Goal: Task Accomplishment & Management: Manage account settings

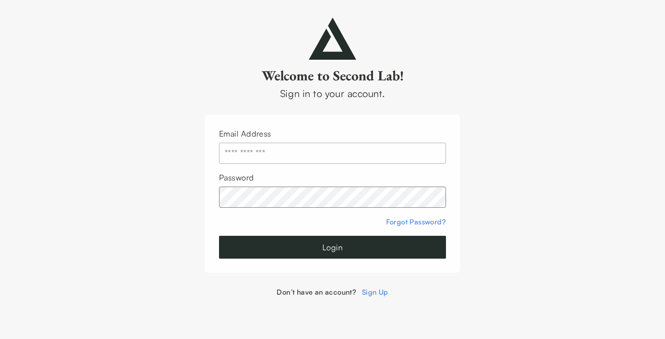
click at [285, 155] on input "text" at bounding box center [332, 153] width 227 height 21
click at [219, 236] on button "Login" at bounding box center [332, 247] width 227 height 23
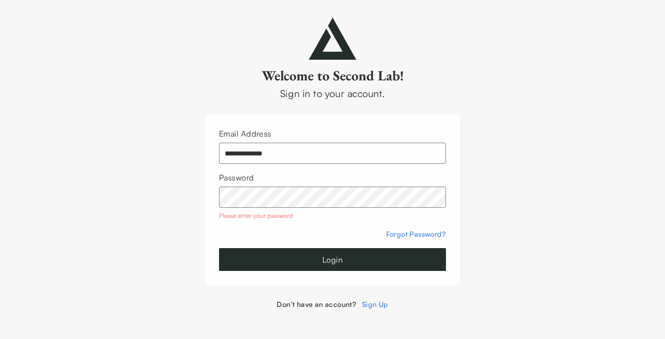
click at [209, 193] on div "**********" at bounding box center [332, 200] width 255 height 171
click at [219, 248] on button "Login" at bounding box center [332, 259] width 227 height 23
click at [286, 258] on button "Login" at bounding box center [332, 259] width 227 height 23
drag, startPoint x: 295, startPoint y: 152, endPoint x: 239, endPoint y: 153, distance: 55.9
click at [239, 153] on input "**********" at bounding box center [332, 153] width 227 height 21
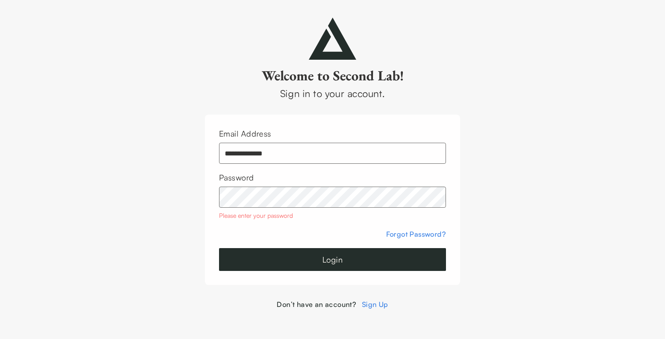
click at [263, 153] on input "**********" at bounding box center [332, 153] width 227 height 21
click at [301, 153] on input "**********" at bounding box center [332, 153] width 227 height 21
drag, startPoint x: 309, startPoint y: 154, endPoint x: 156, endPoint y: 128, distance: 154.8
click at [156, 128] on div "**********" at bounding box center [332, 164] width 665 height 292
paste input "*"
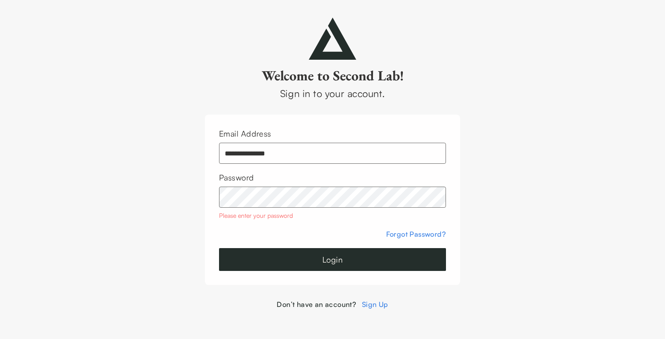
type input "**********"
click at [219, 248] on button "Login" at bounding box center [332, 259] width 227 height 23
click at [0, 310] on com-1password-button at bounding box center [0, 310] width 0 height 0
click at [219, 248] on button "Login" at bounding box center [332, 259] width 227 height 23
click at [195, 191] on div "**********" at bounding box center [332, 164] width 665 height 292
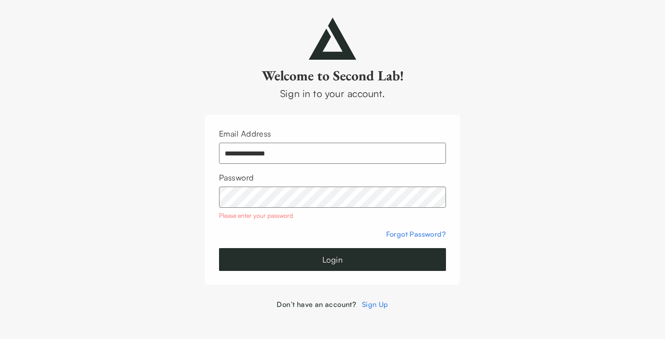
click at [219, 248] on button "Login" at bounding box center [332, 259] width 227 height 23
click at [352, 264] on button "Login" at bounding box center [332, 259] width 227 height 23
click at [355, 263] on button "Login" at bounding box center [332, 259] width 227 height 23
click at [188, 186] on div "**********" at bounding box center [332, 164] width 665 height 292
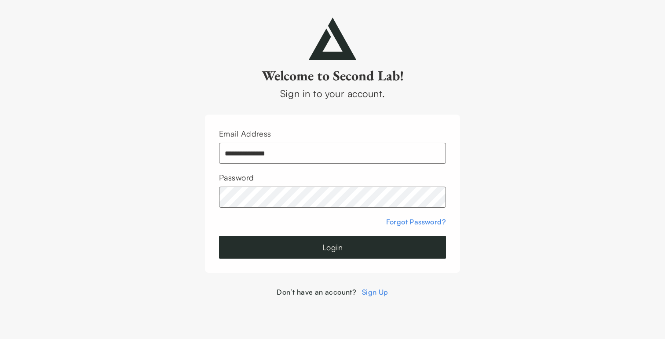
click at [248, 260] on div "**********" at bounding box center [332, 194] width 255 height 158
click at [258, 248] on button "Login" at bounding box center [332, 247] width 227 height 23
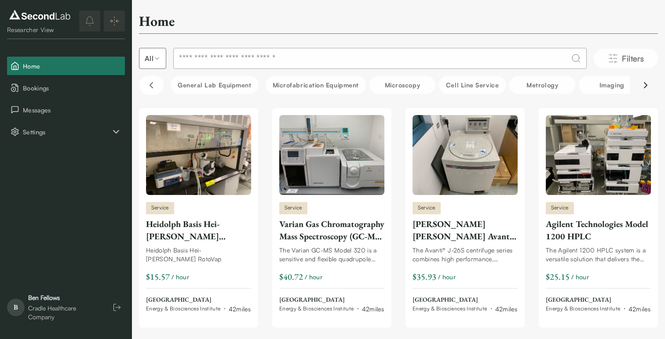
click at [647, 86] on icon "Scroll right" at bounding box center [645, 85] width 11 height 11
click at [645, 88] on icon "Scroll right" at bounding box center [645, 85] width 11 height 11
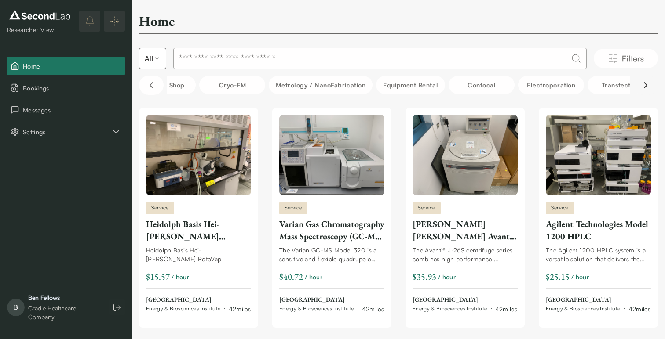
scroll to position [0, 660]
click at [644, 85] on icon "Scroll right" at bounding box center [645, 85] width 11 height 11
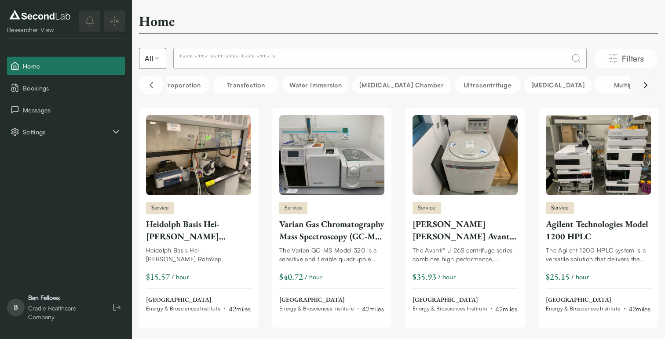
click at [644, 85] on icon "Scroll right" at bounding box center [645, 85] width 11 height 11
click at [151, 85] on icon "Scroll left" at bounding box center [151, 85] width 11 height 11
click at [155, 85] on icon "Scroll left" at bounding box center [151, 85] width 11 height 11
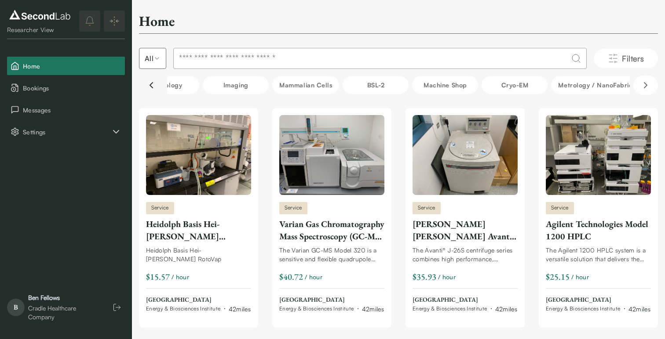
scroll to position [0, 373]
click at [154, 85] on icon "Scroll left" at bounding box center [151, 85] width 11 height 11
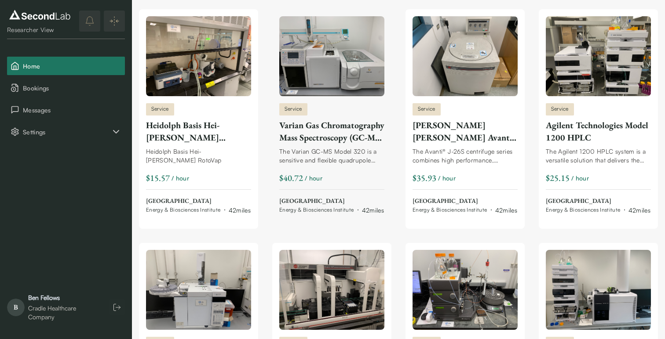
scroll to position [100, 0]
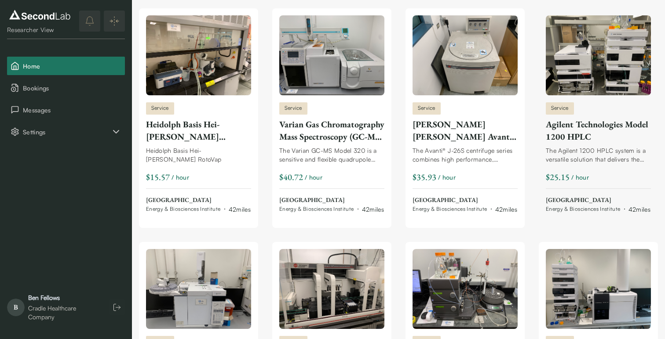
click at [607, 140] on div "Agilent Technologies Model 1200 HPLC" at bounding box center [598, 130] width 105 height 25
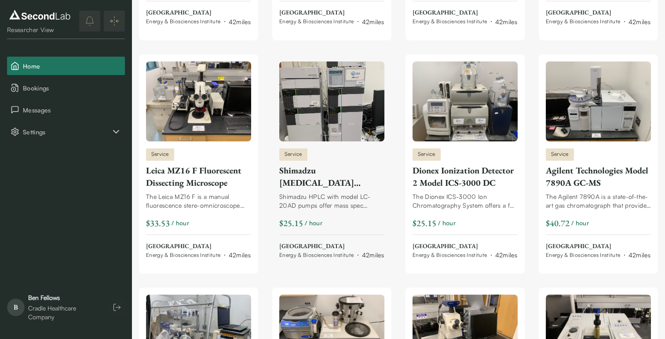
scroll to position [526, 0]
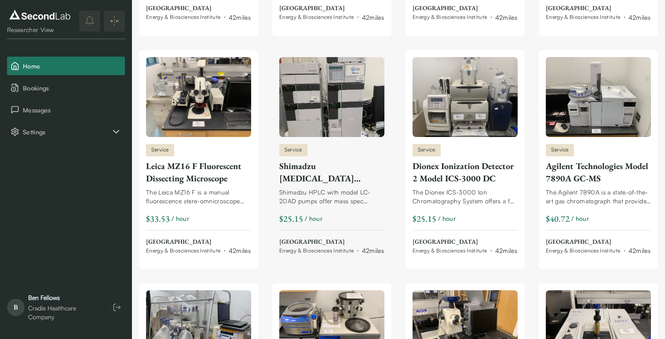
click at [310, 182] on div "Shimadzu High Performance Liquid Chromatography (HPLC)-2 Model LC20AD" at bounding box center [331, 172] width 105 height 25
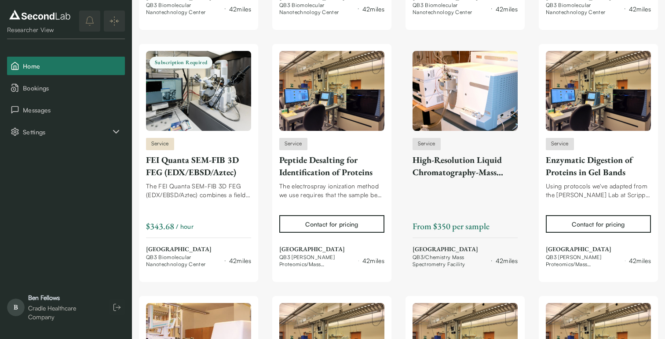
scroll to position [8219, 0]
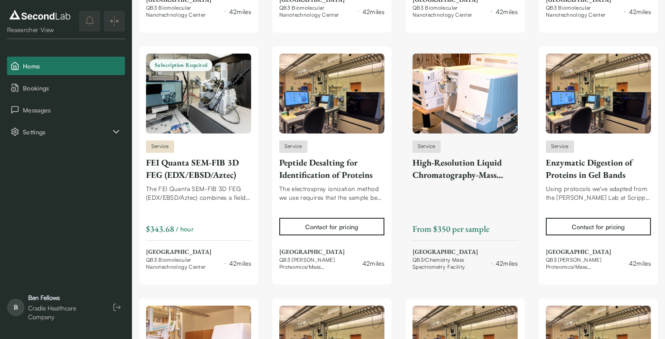
click at [463, 181] on div "High-Resolution Liquid Chromatography-Mass Spectrometry (LC-MS)" at bounding box center [464, 169] width 105 height 25
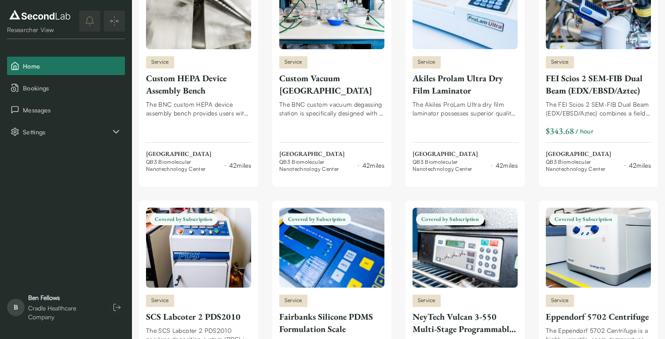
scroll to position [6292, 0]
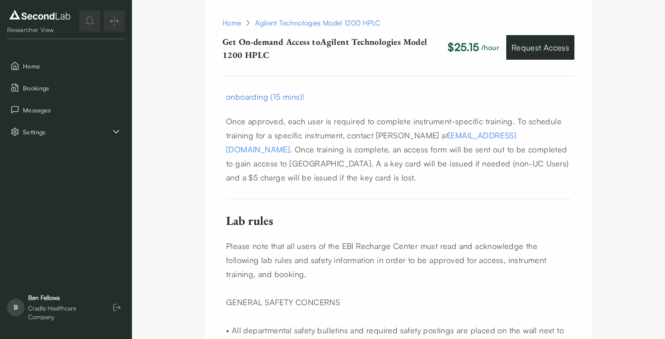
scroll to position [277, 0]
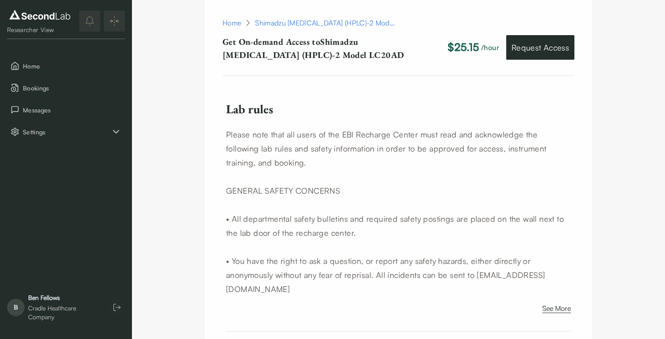
scroll to position [697, 0]
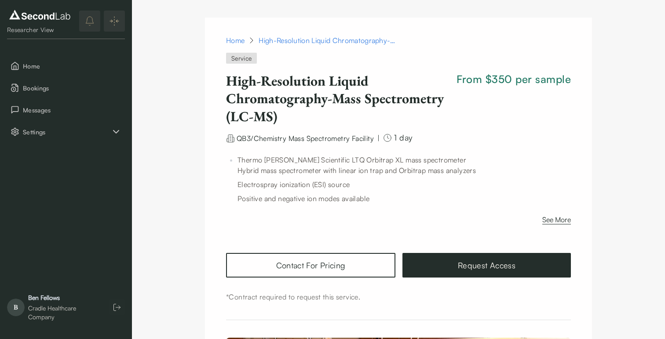
click at [310, 99] on h1 "High-Resolution Liquid Chromatography-Mass Spectrometry (LC-MS)" at bounding box center [339, 98] width 227 height 53
click at [315, 157] on p "Thermo [PERSON_NAME] Scientific LTQ Orbitrap XL mass spectrometer" at bounding box center [403, 160] width 333 height 11
click at [46, 136] on span "Settings" at bounding box center [67, 132] width 88 height 9
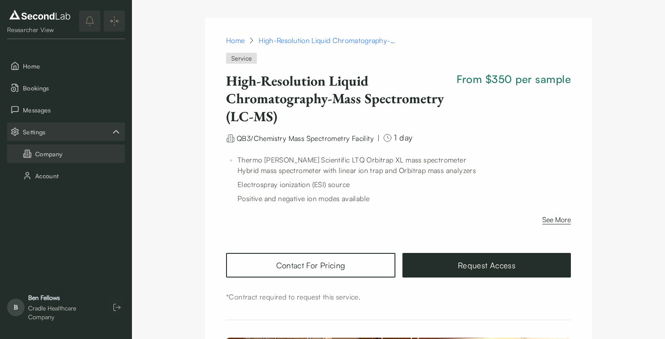
click at [50, 153] on button "Company" at bounding box center [66, 154] width 118 height 18
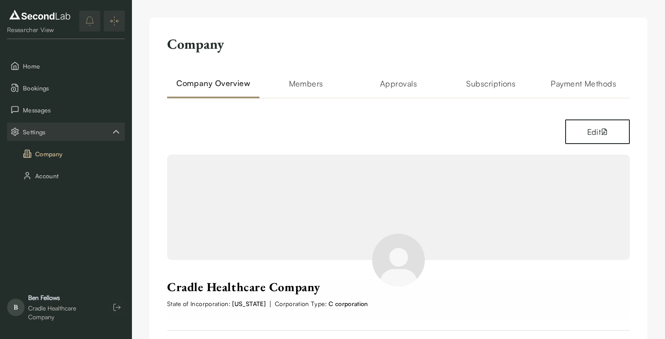
click at [315, 87] on h2 "Members" at bounding box center [305, 87] width 92 height 21
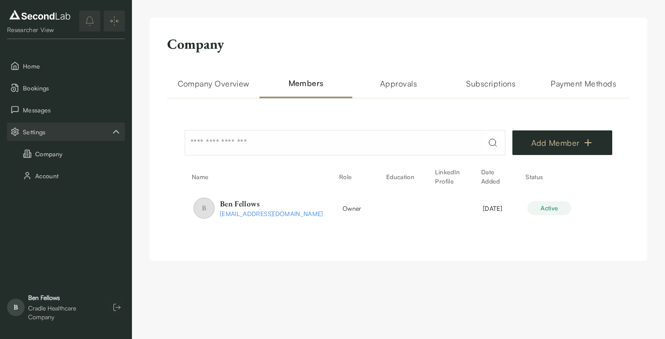
click at [578, 144] on button "Add Member" at bounding box center [562, 143] width 100 height 25
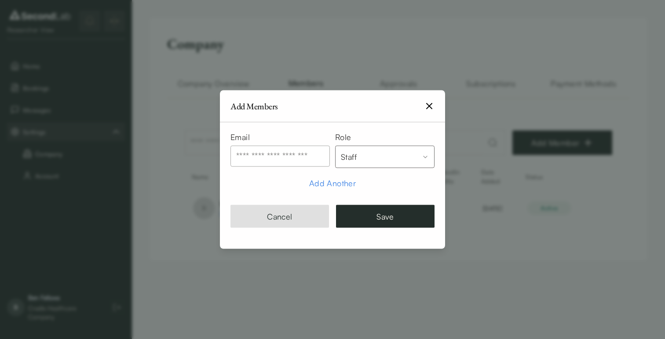
click at [295, 157] on input "text" at bounding box center [279, 156] width 99 height 21
type input "*"
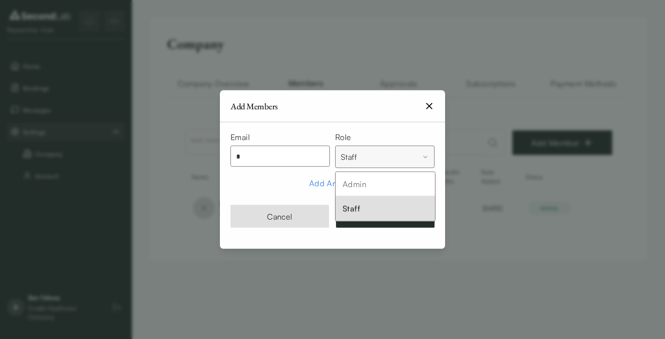
click at [416, 160] on body "SKIP TO CONTENT Researcher View Home Bookings Messages Settings Company Account…" at bounding box center [332, 139] width 665 height 279
select select "*****"
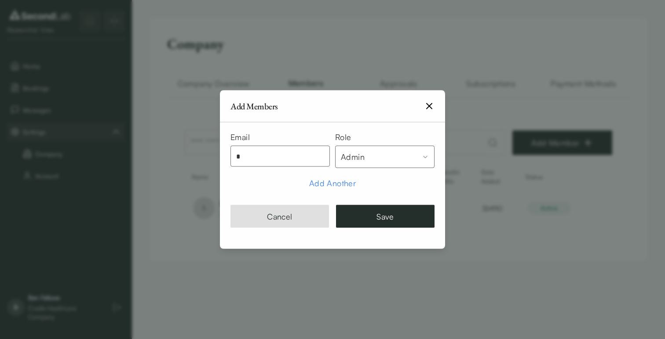
click at [265, 157] on input "*" at bounding box center [279, 156] width 99 height 21
click at [282, 223] on button "Cancel" at bounding box center [279, 216] width 98 height 23
